Goal: Task Accomplishment & Management: Manage account settings

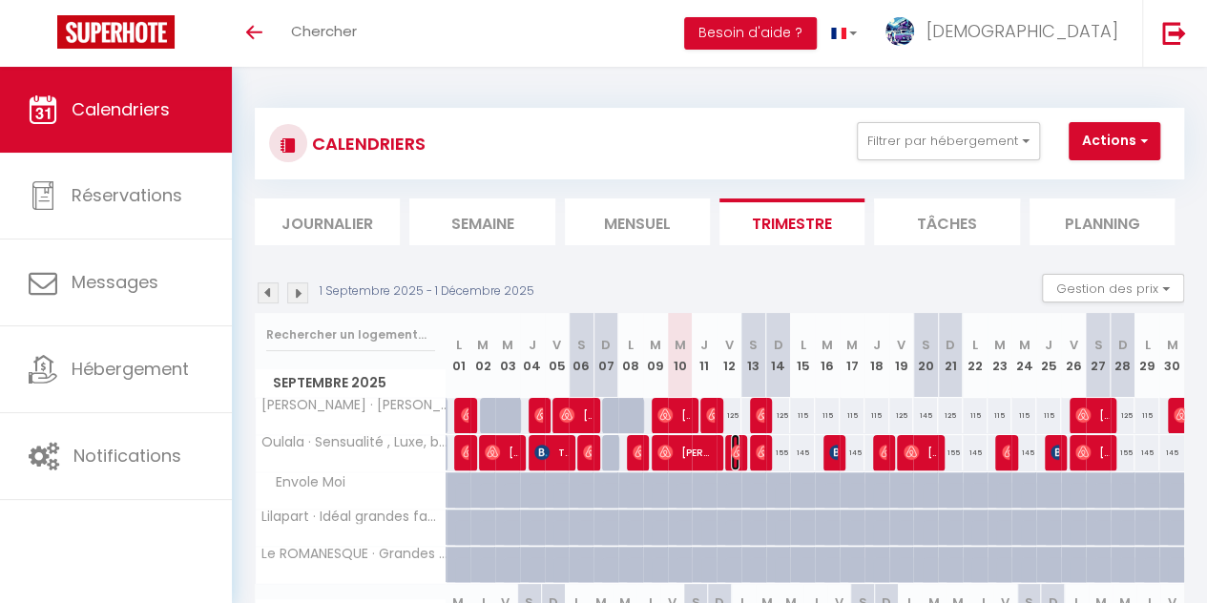
click at [731, 451] on img at bounding box center [738, 452] width 15 height 15
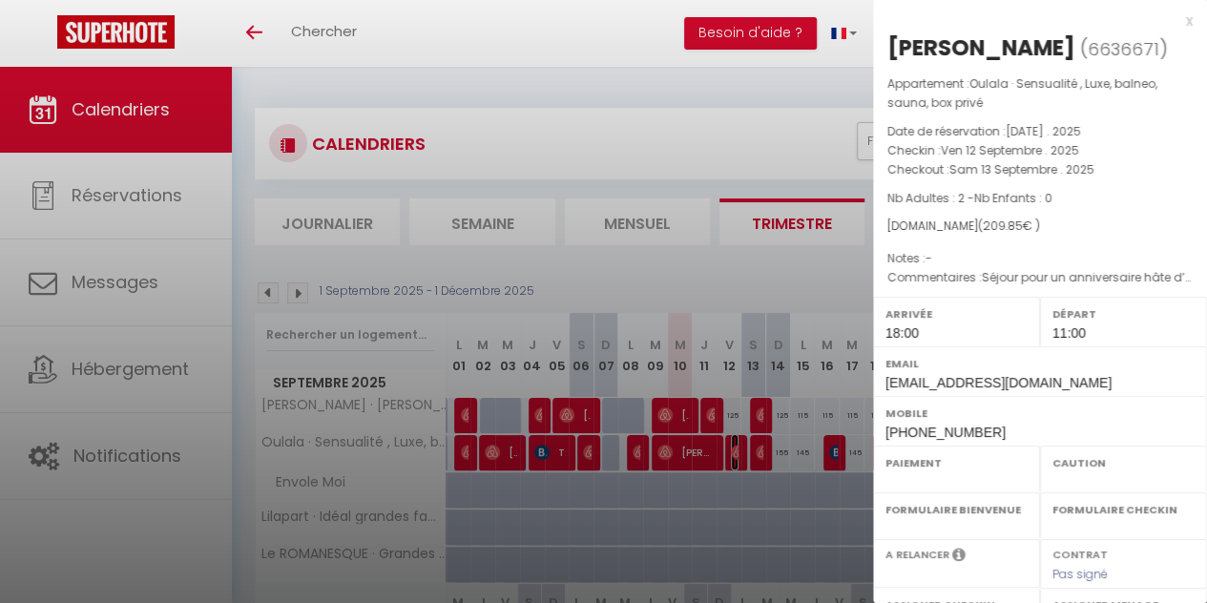
select select "OK"
select select "0"
select select "1"
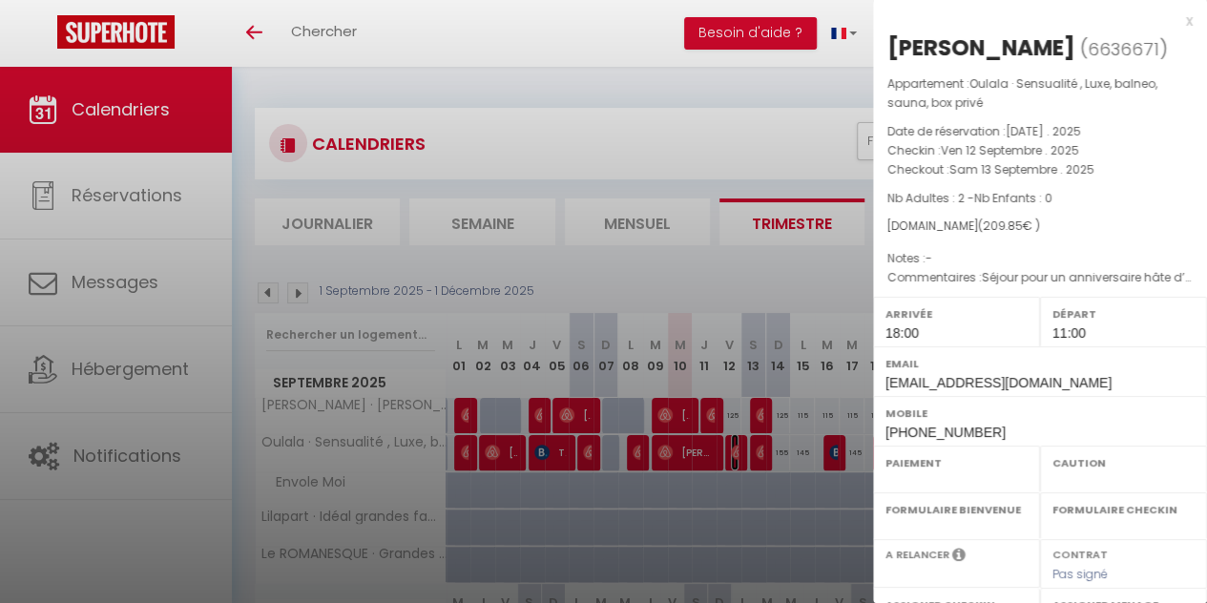
select select
select select "39068"
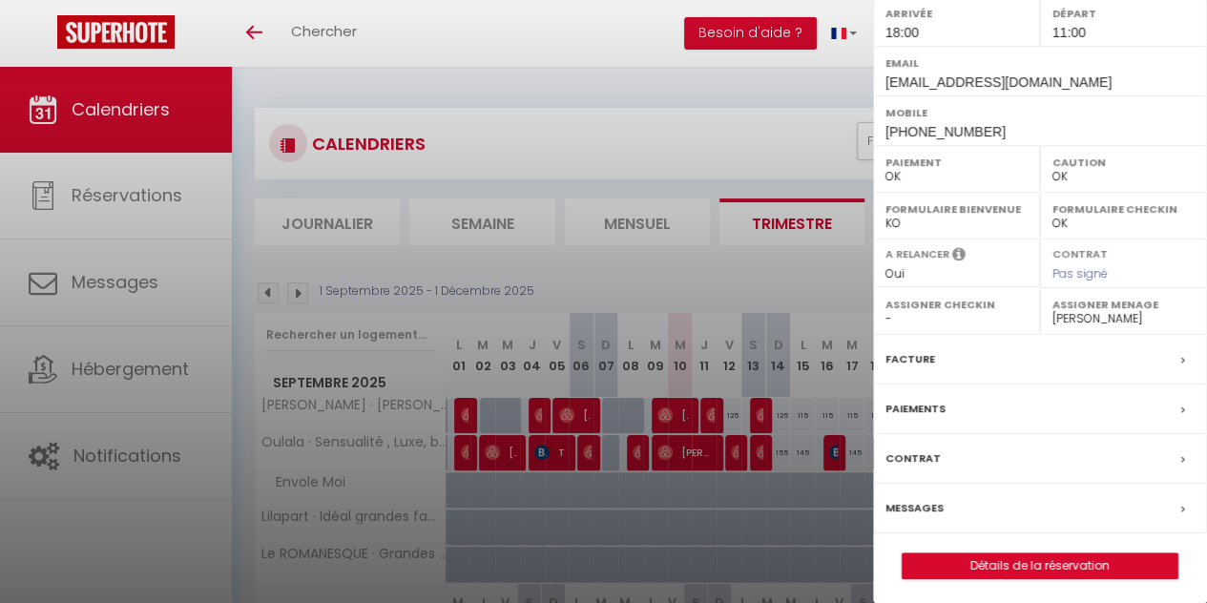
click at [917, 504] on label "Messages" at bounding box center [914, 508] width 58 height 20
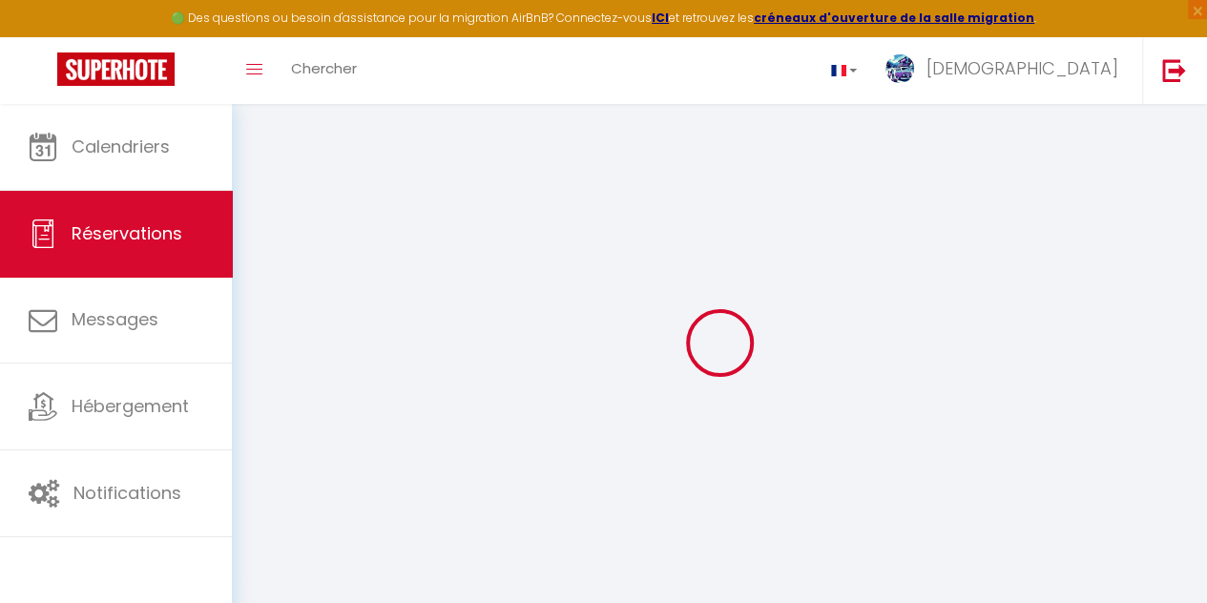
select select
checkbox input "false"
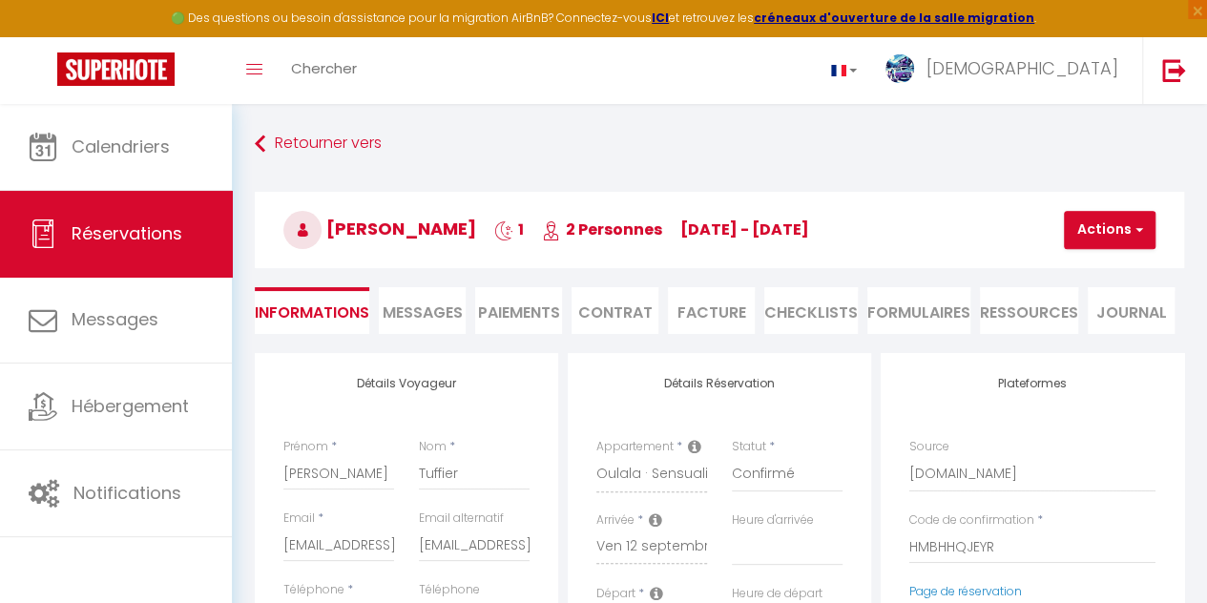
select select
checkbox input "false"
type textarea "Séjour pour un anniversaire hâte d’y être!"
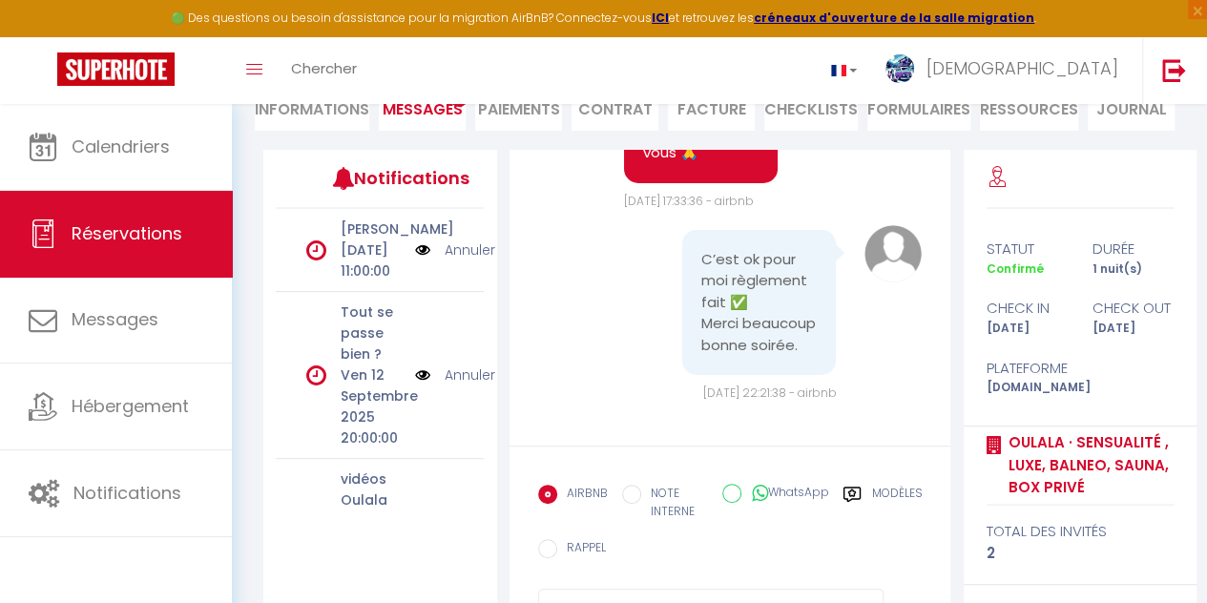
scroll to position [7016, 0]
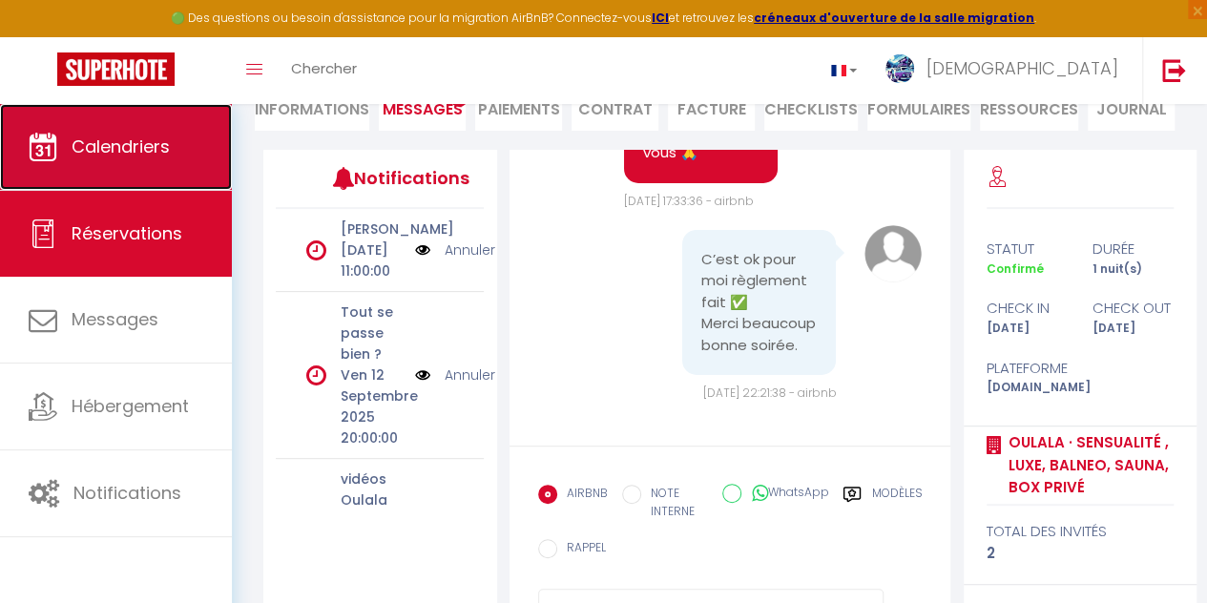
click at [126, 146] on span "Calendriers" at bounding box center [121, 147] width 98 height 24
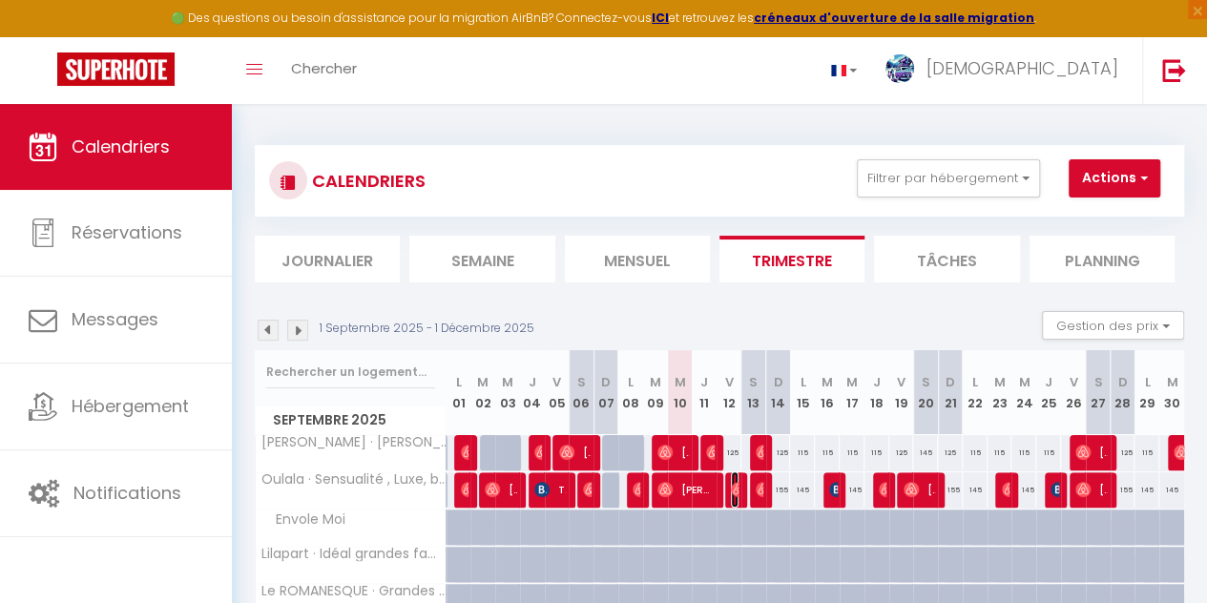
click at [731, 495] on img at bounding box center [738, 489] width 15 height 15
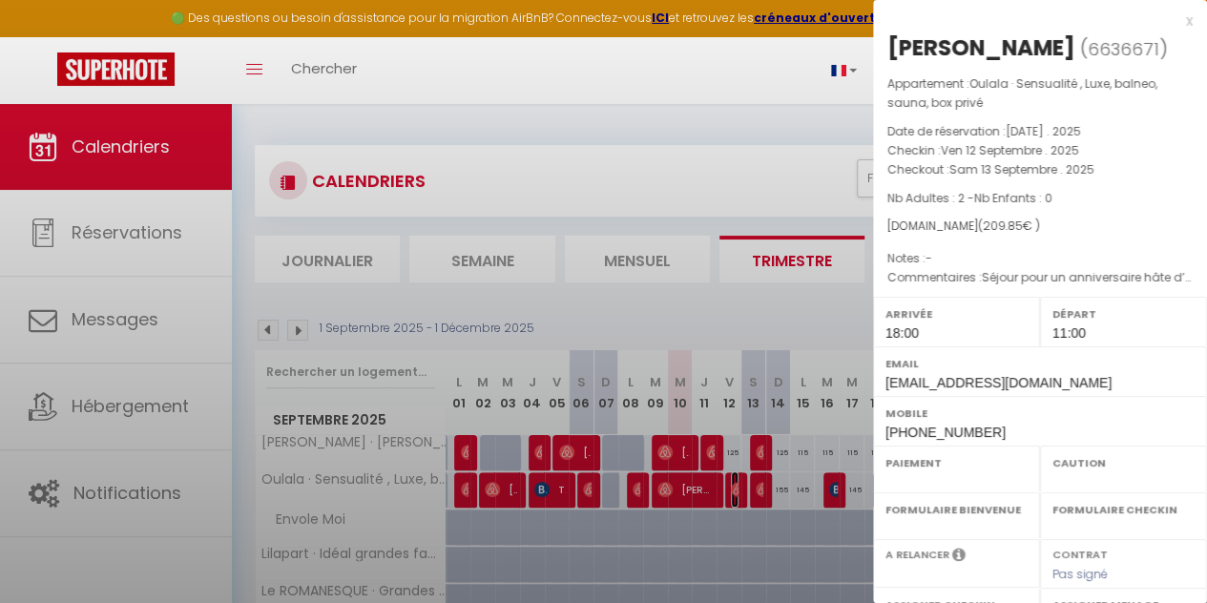
select select "OK"
select select "0"
select select "1"
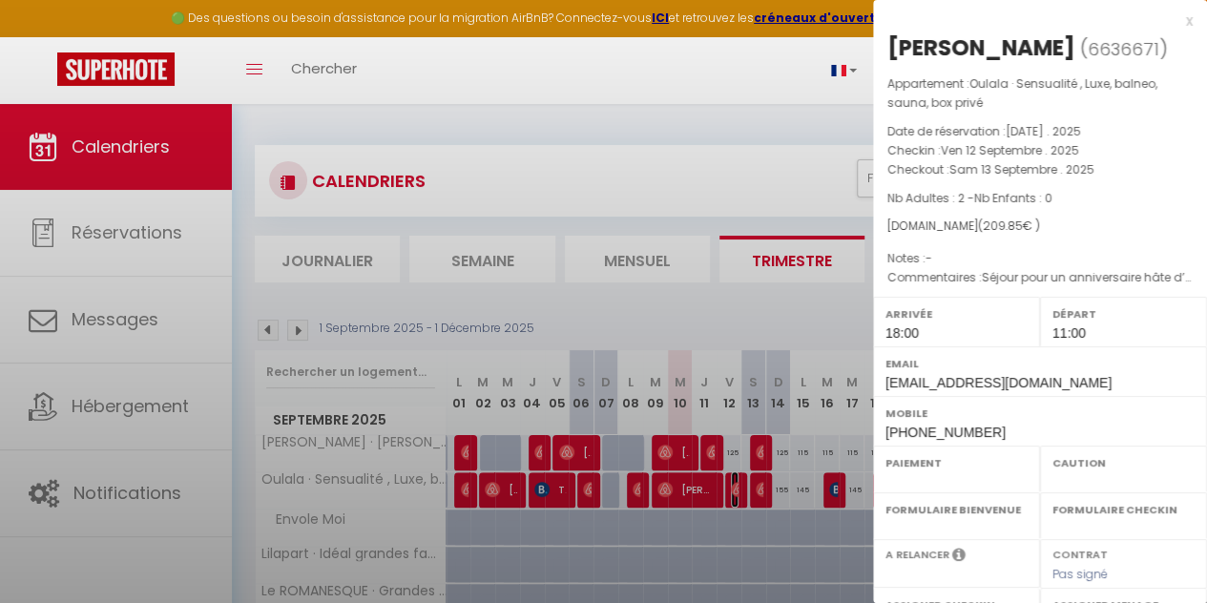
select select
select select "39068"
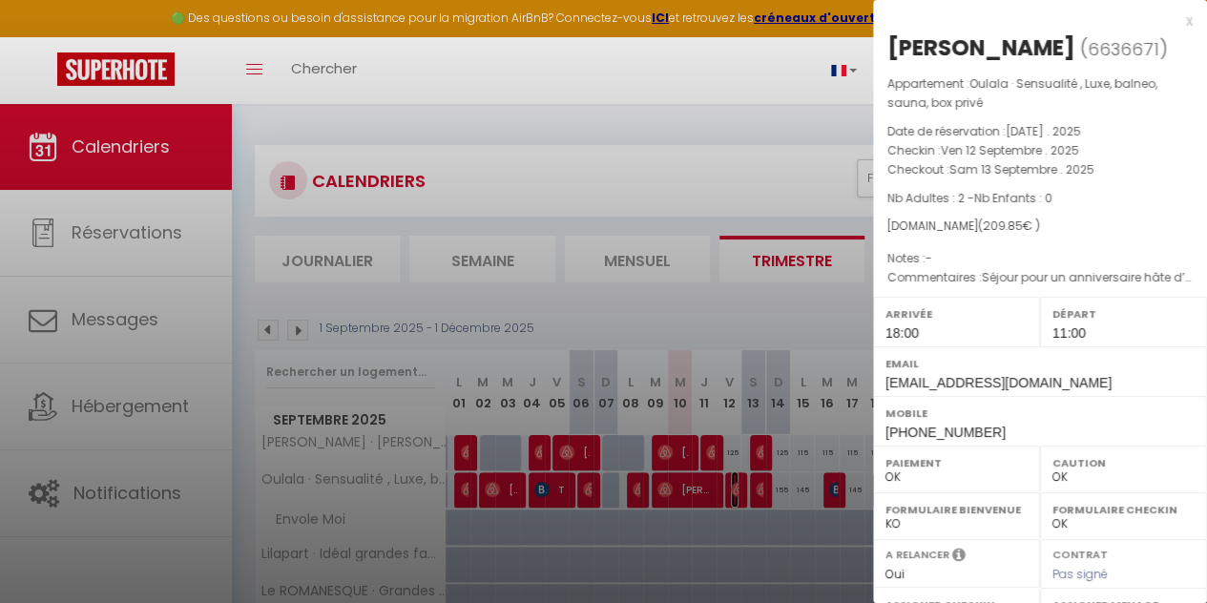
scroll to position [301, 0]
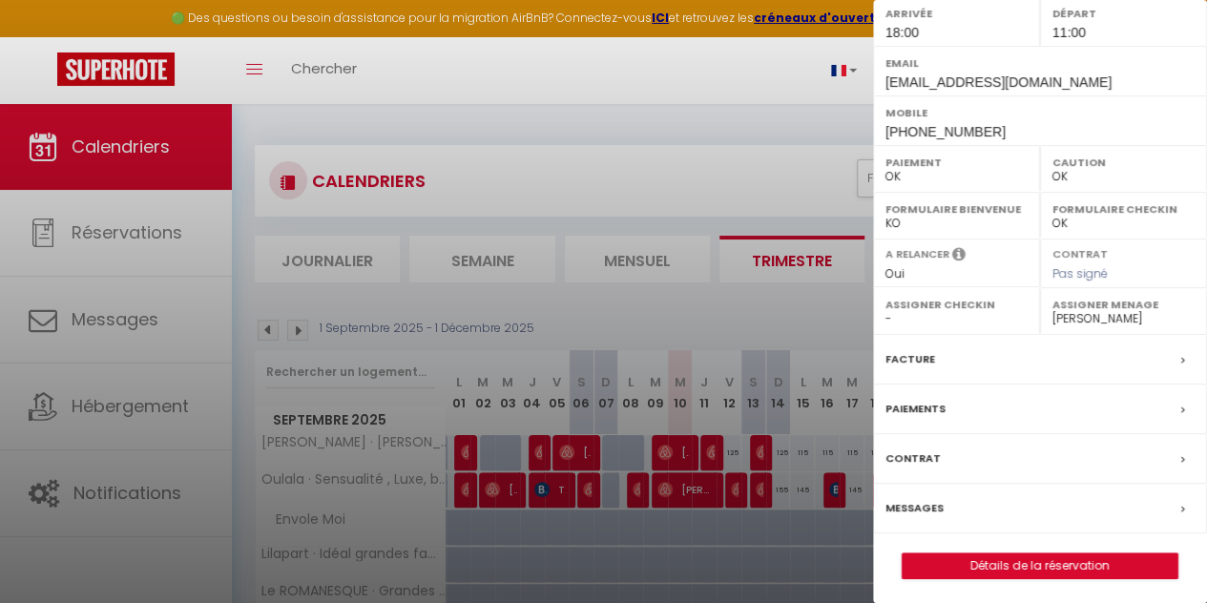
click at [1181, 506] on icon at bounding box center [1183, 509] width 4 height 11
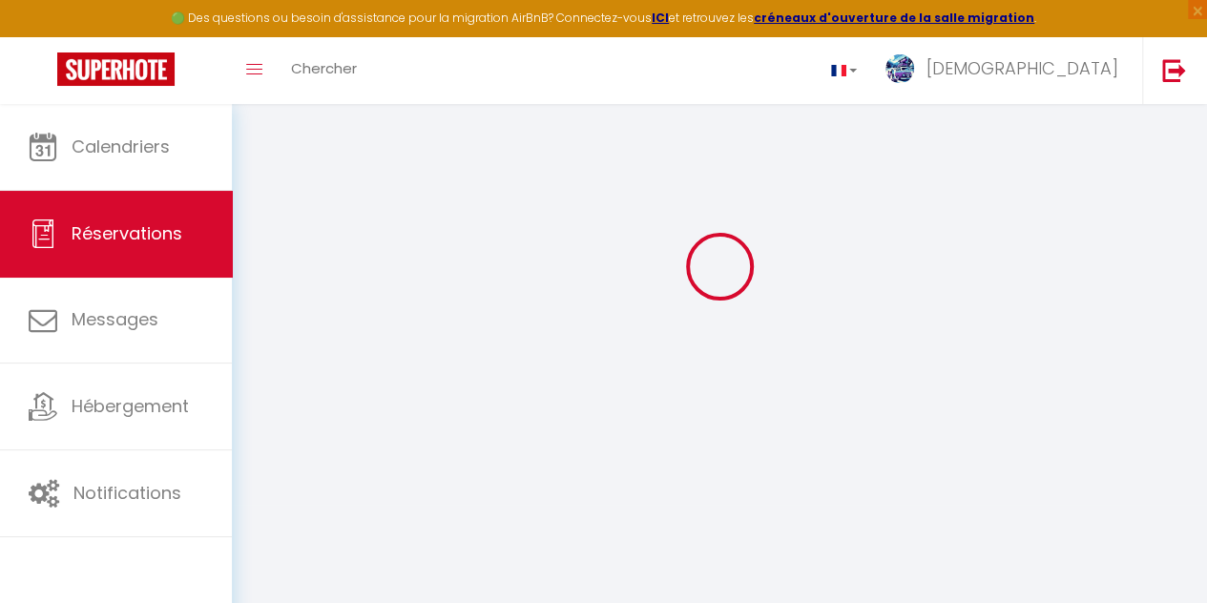
scroll to position [104, 0]
select select
checkbox input "false"
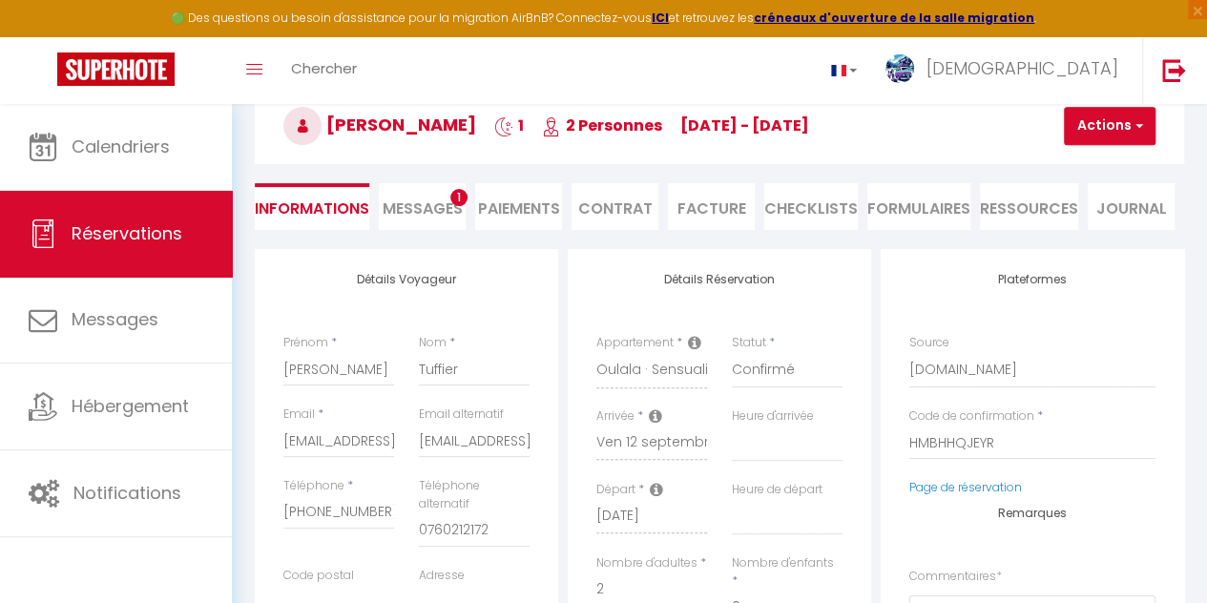
select select
checkbox input "false"
type textarea "Séjour pour un anniversaire hâte d’y être!"
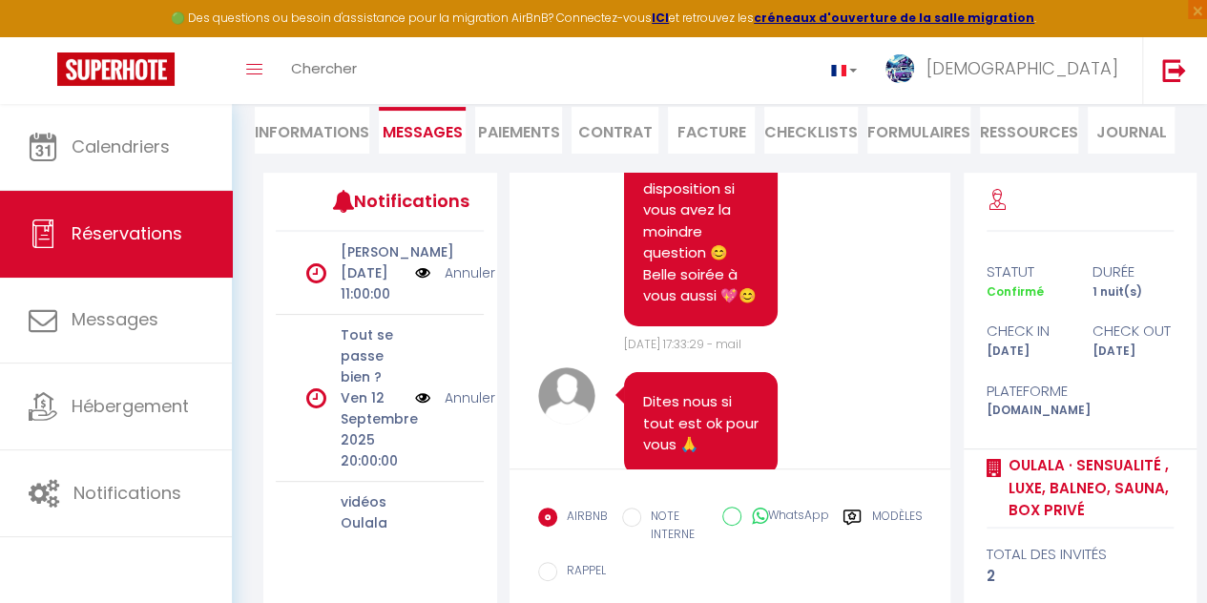
scroll to position [6622, 0]
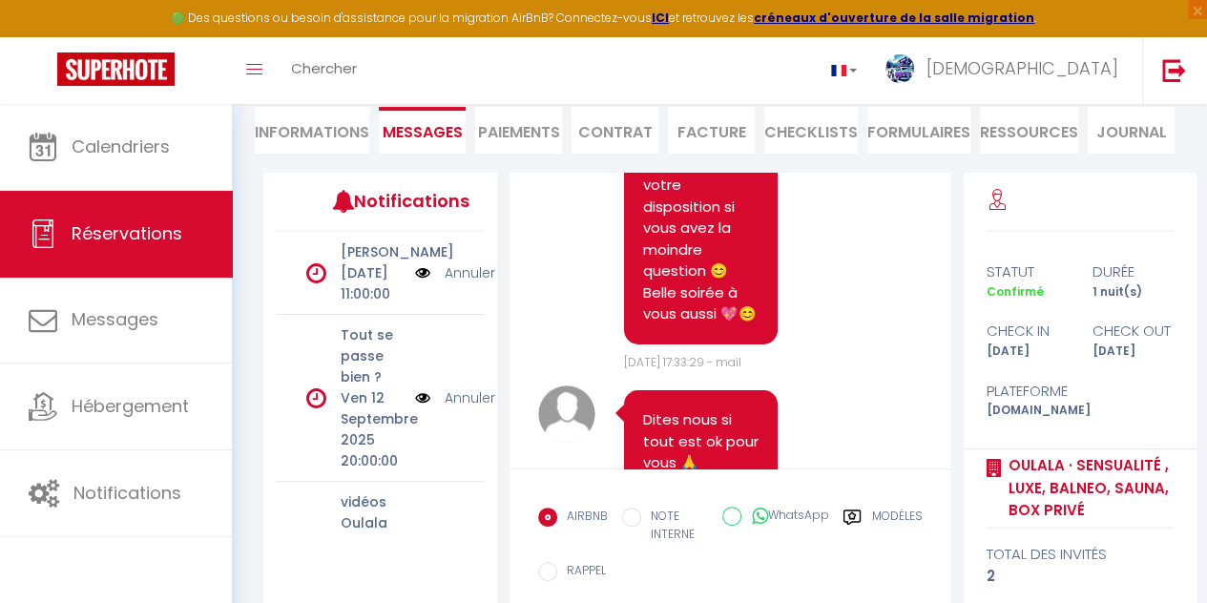
click at [904, 134] on li "FORMULAIRES" at bounding box center [918, 130] width 103 height 47
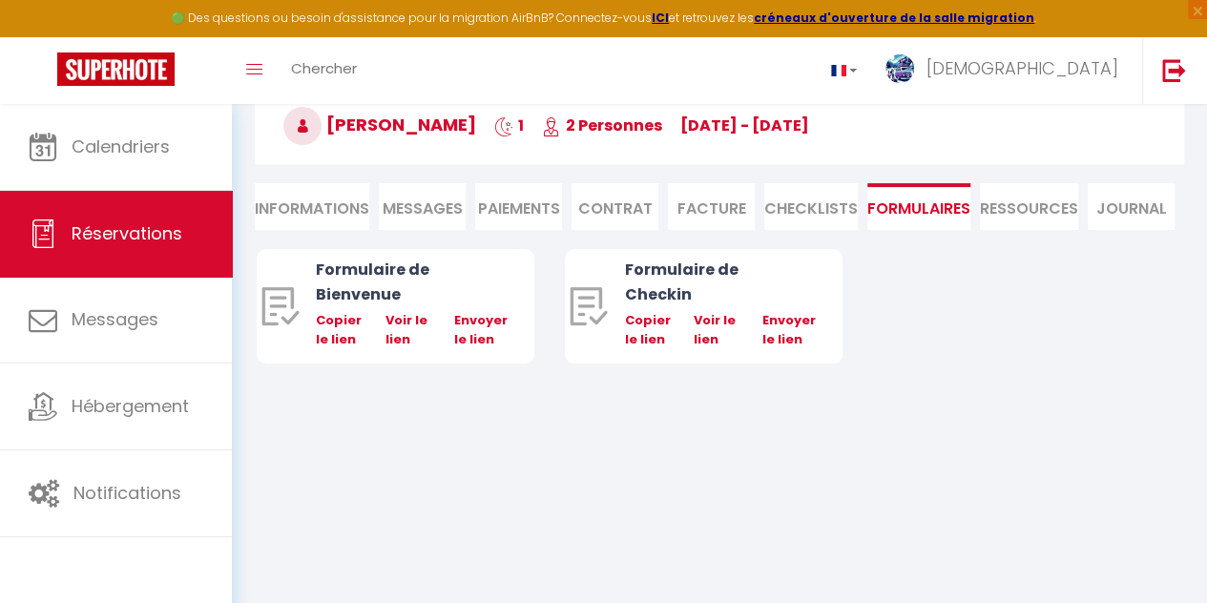
scroll to position [104, 0]
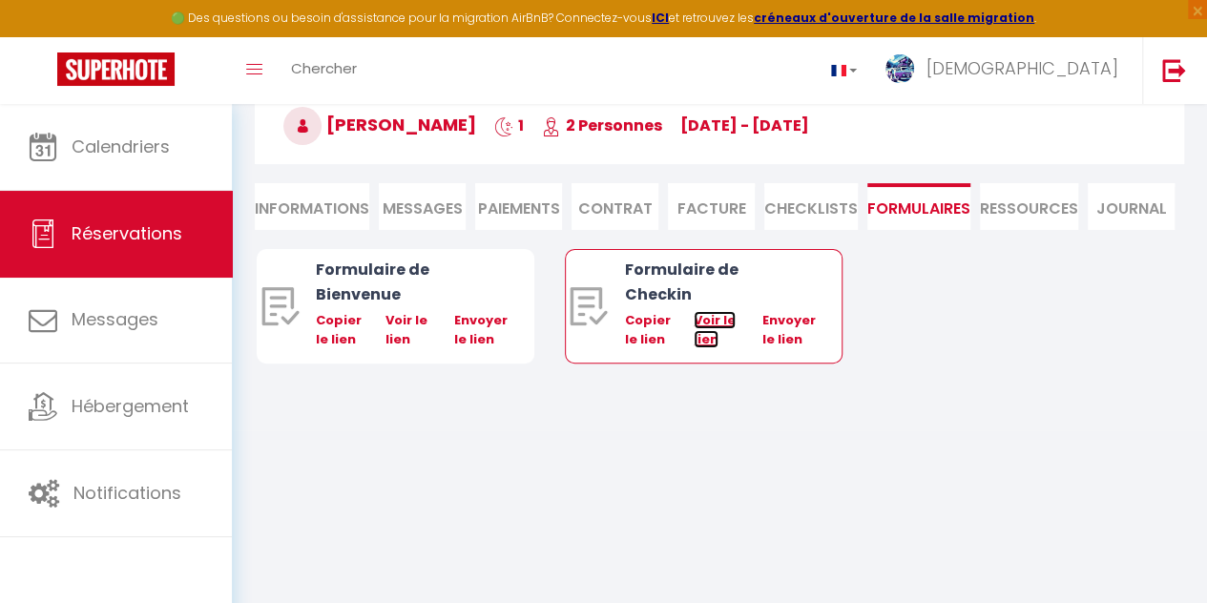
click at [707, 314] on link "Voir le lien" at bounding box center [715, 329] width 42 height 37
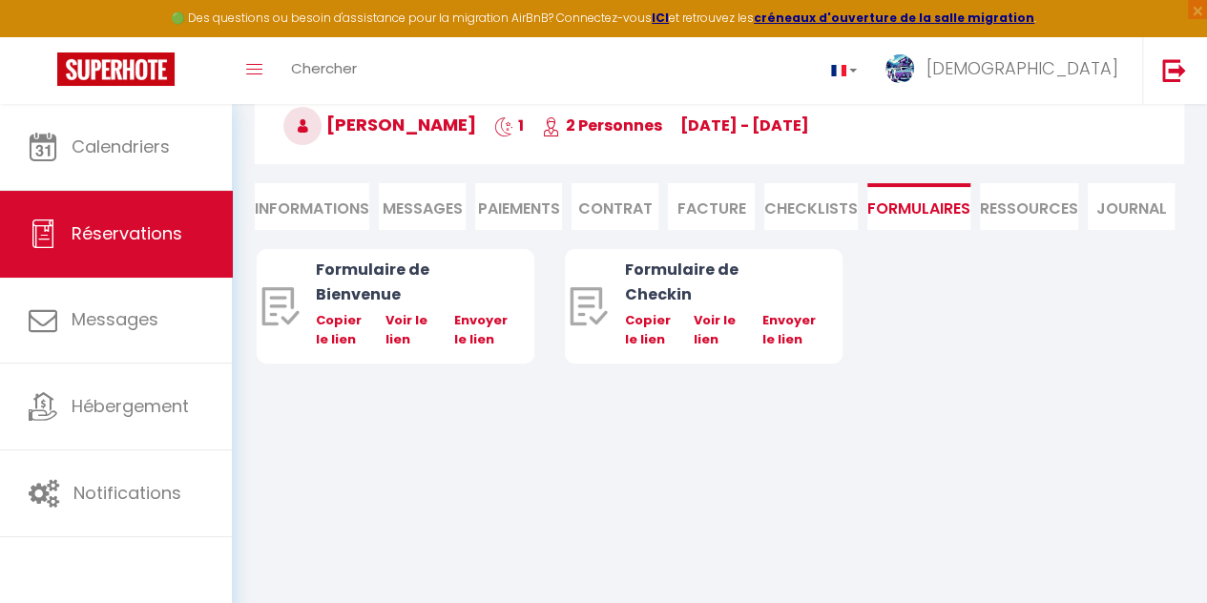
click at [532, 205] on li "Paiements" at bounding box center [518, 206] width 87 height 47
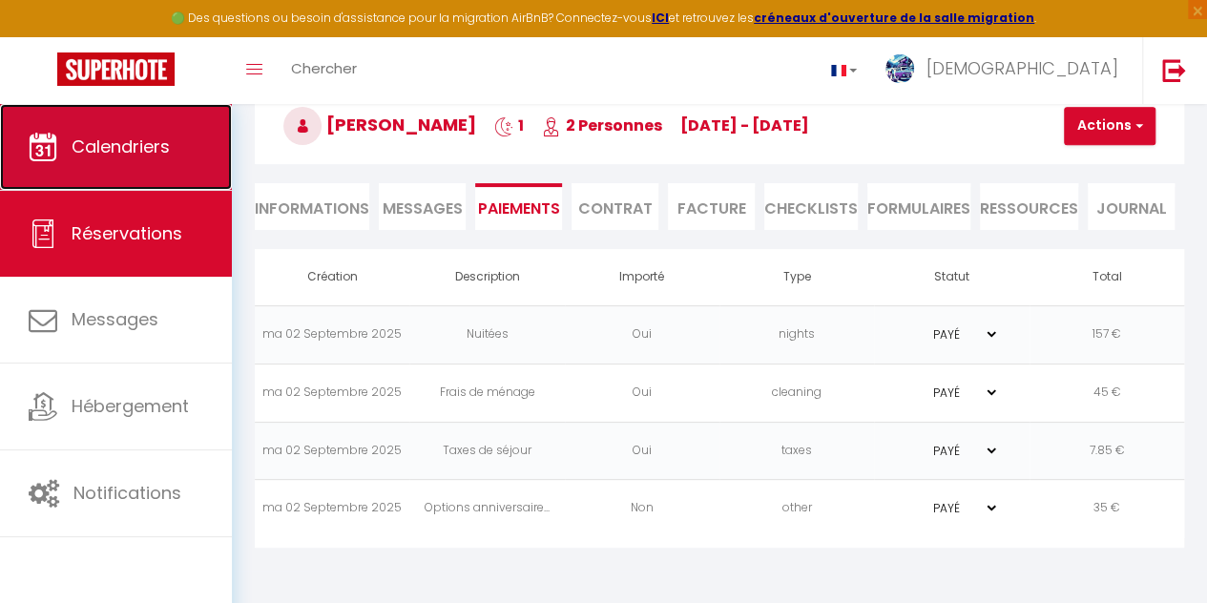
click at [172, 142] on link "Calendriers" at bounding box center [116, 147] width 232 height 86
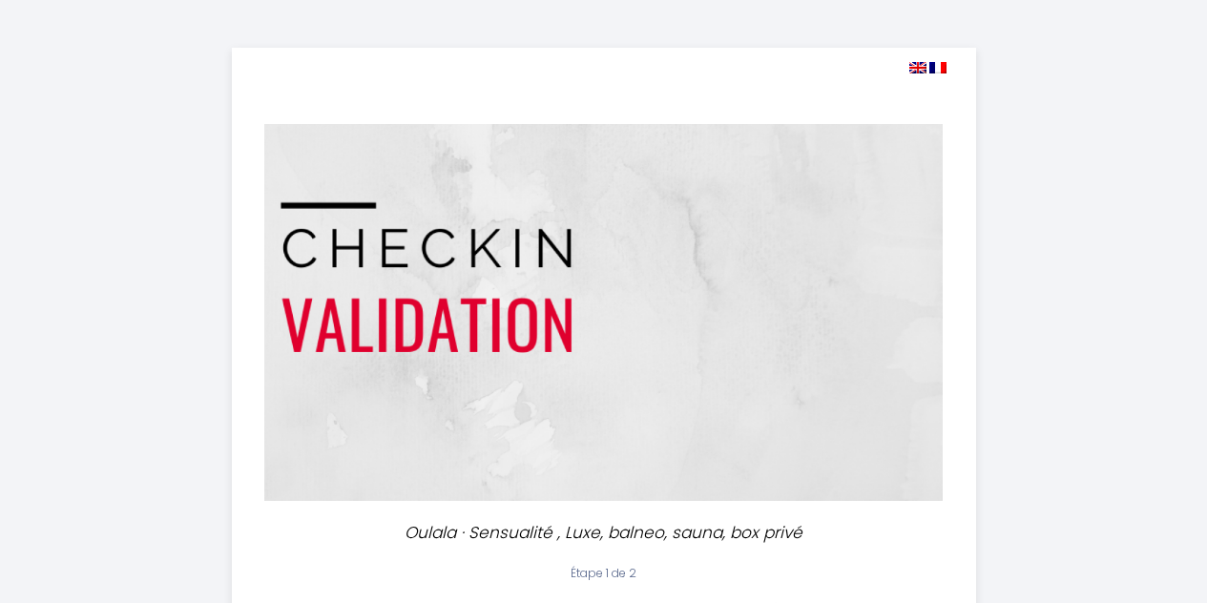
select select "18:00"
select select "11:00"
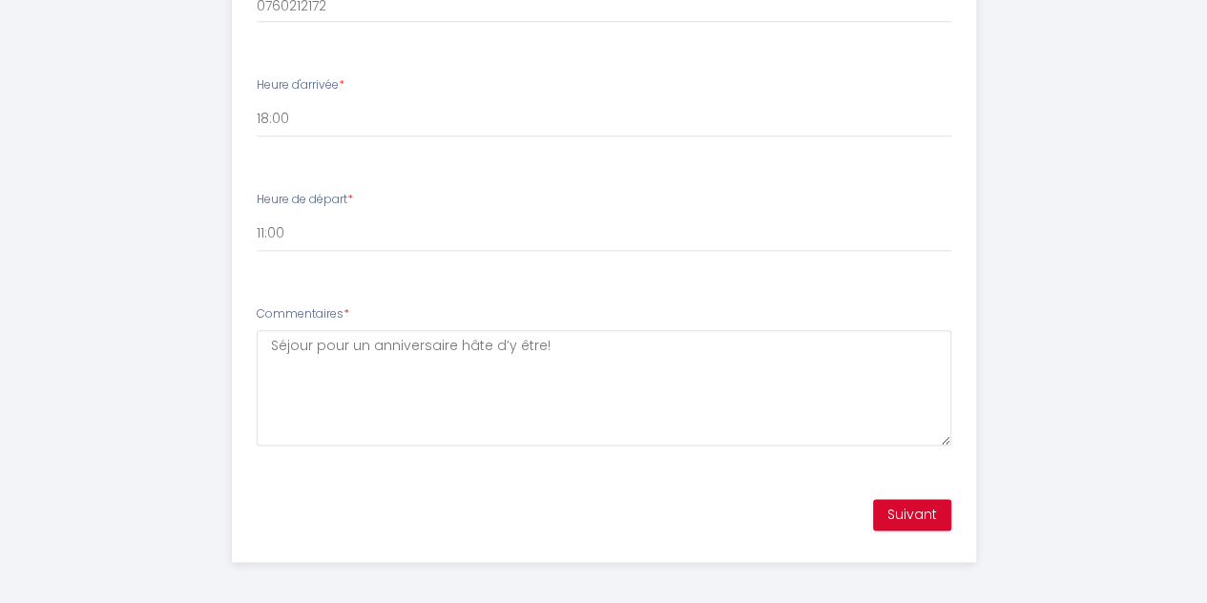
scroll to position [1027, 0]
